Goal: Task Accomplishment & Management: Use online tool/utility

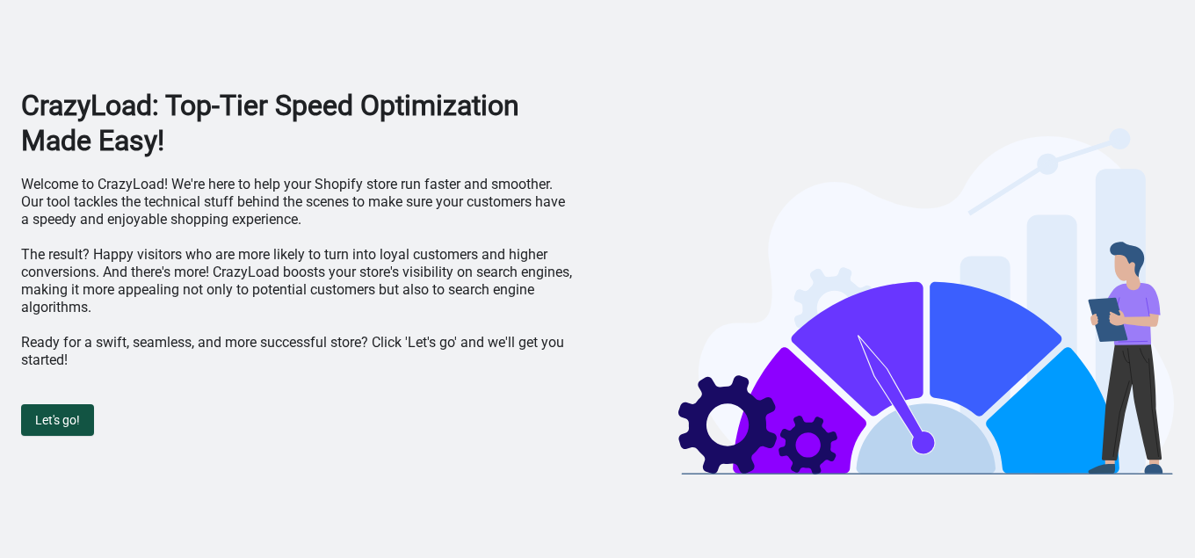
click at [71, 409] on button "Let's go!" at bounding box center [57, 420] width 73 height 32
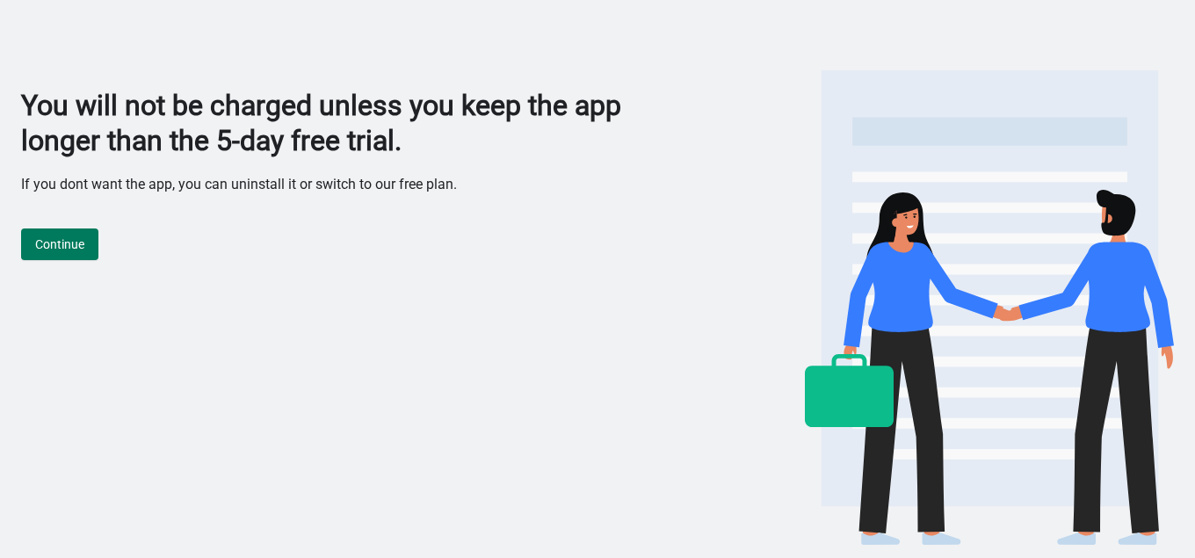
click at [70, 214] on div "Continue" at bounding box center [361, 235] width 680 height 49
click at [67, 243] on span "Continue" at bounding box center [59, 244] width 49 height 14
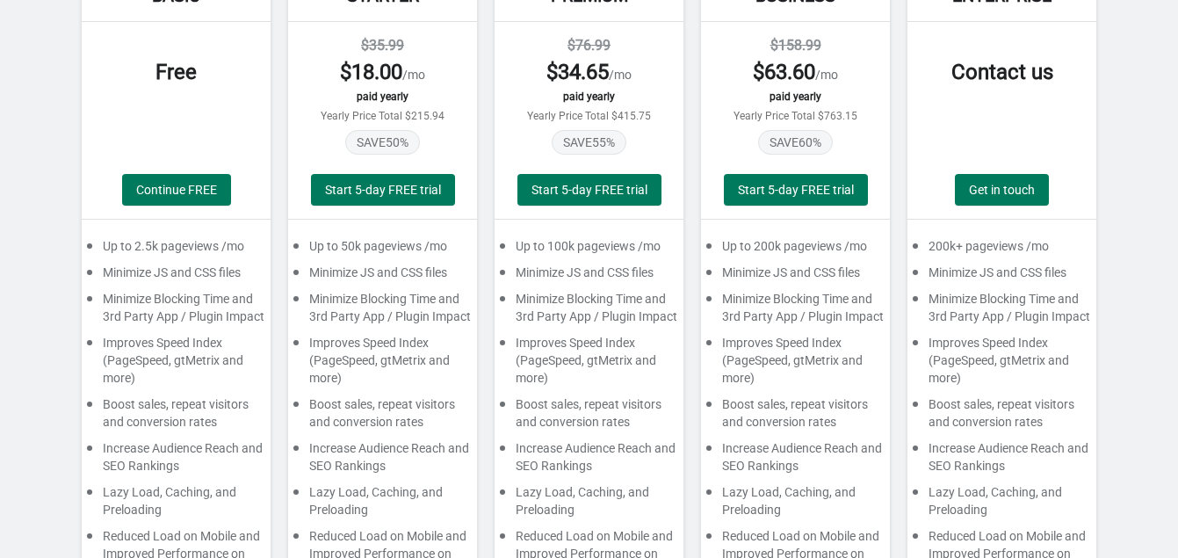
scroll to position [267, 0]
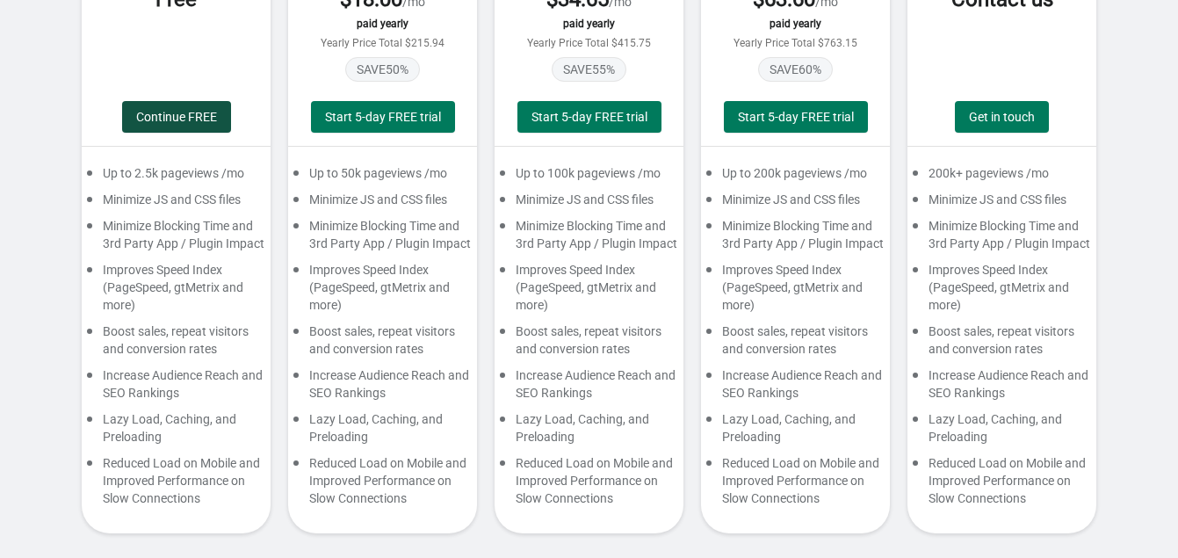
click at [176, 101] on button "Continue FREE" at bounding box center [176, 117] width 109 height 32
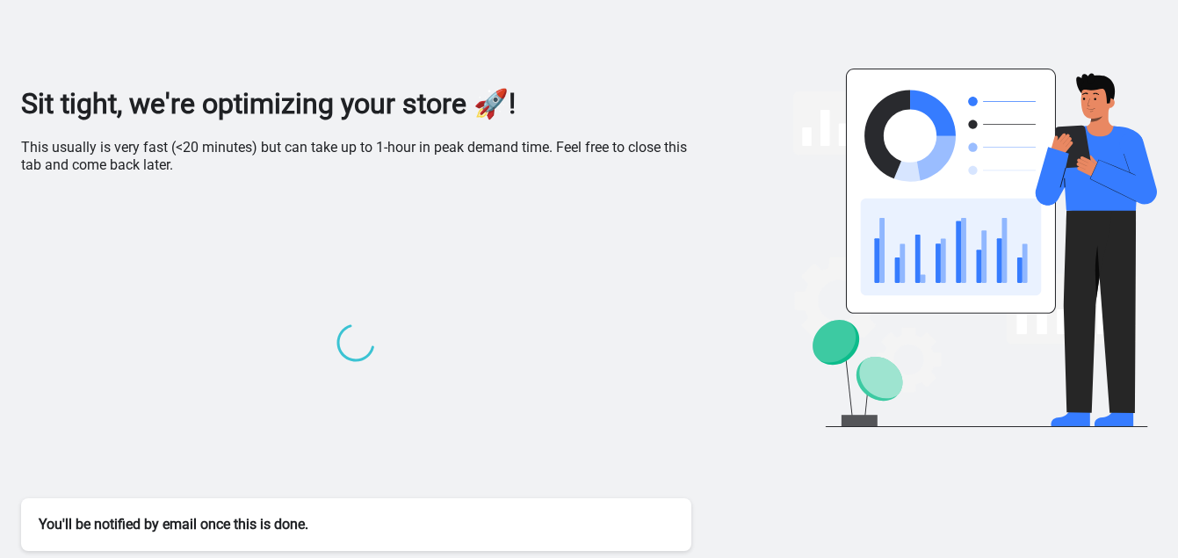
scroll to position [0, 0]
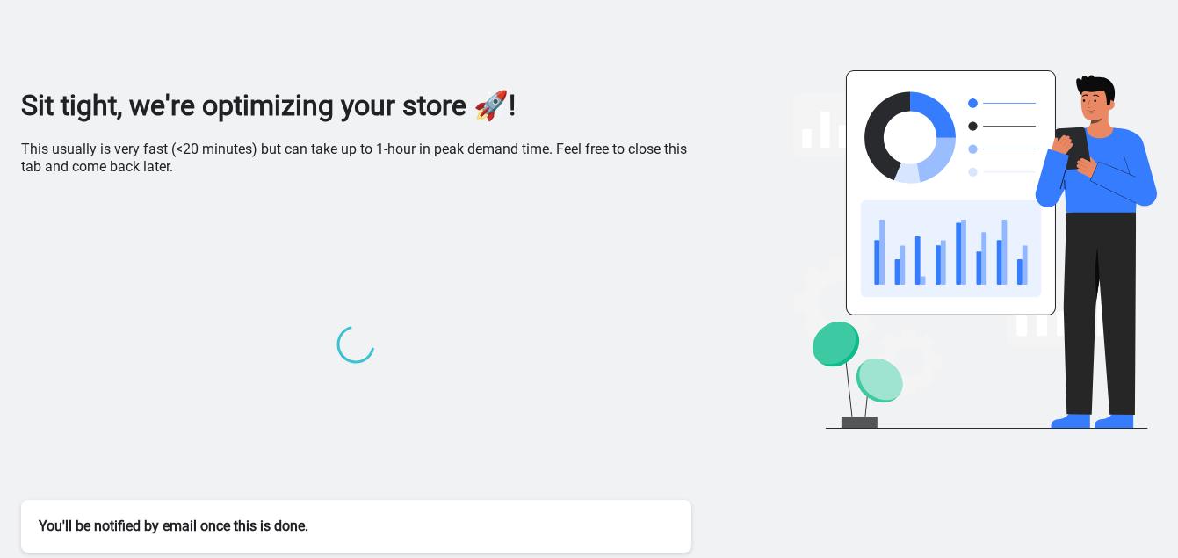
click at [213, 114] on h1 "Sit tight, we're optimizing your store 🚀!" at bounding box center [356, 105] width 670 height 35
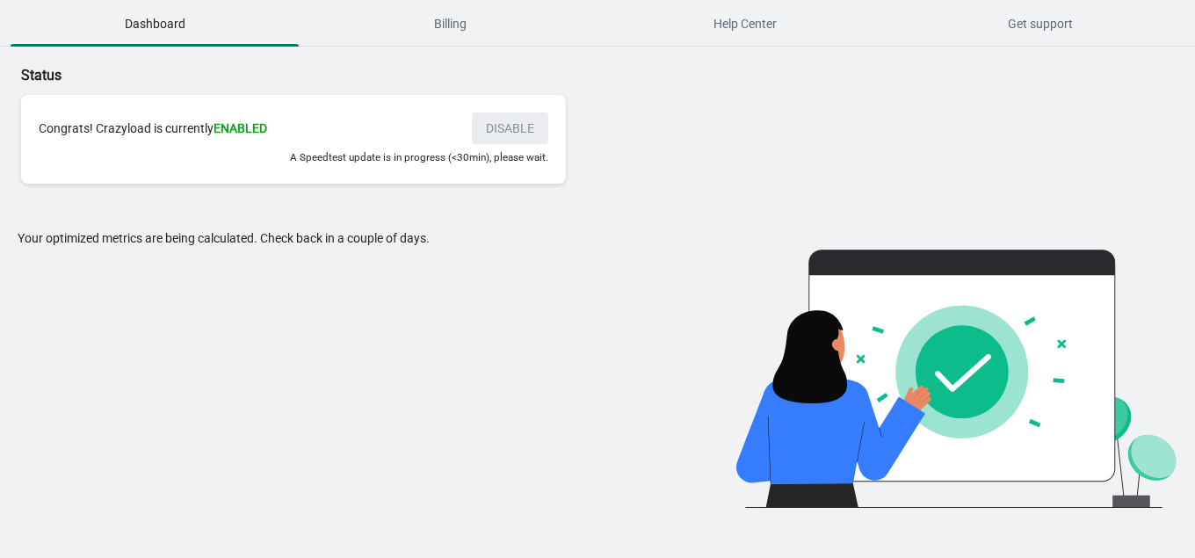
click at [365, 160] on small "A Speedtest update is in progress (<30min), please wait." at bounding box center [419, 157] width 258 height 12
click at [814, 177] on div "Status Congrats! Crazyload is currently ENABLED DISABLE A Speedtest update is i…" at bounding box center [597, 277] width 1195 height 461
